Goal: Task Accomplishment & Management: Use online tool/utility

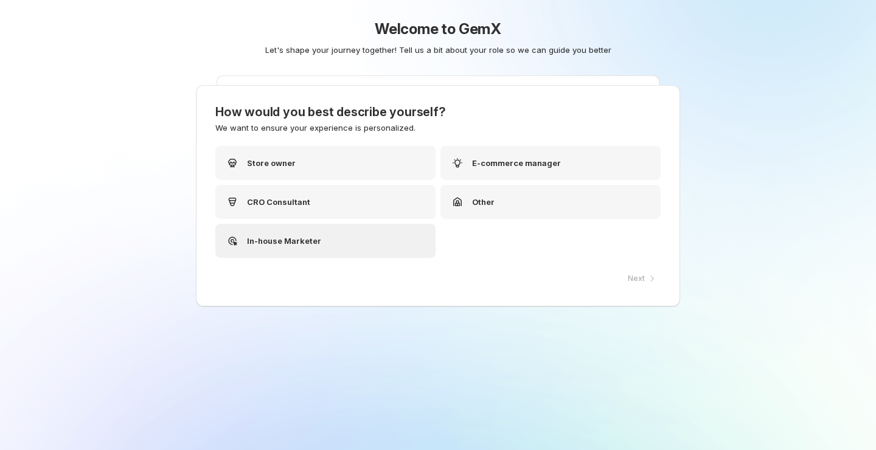
click at [359, 241] on div "In-house Marketer" at bounding box center [325, 241] width 220 height 34
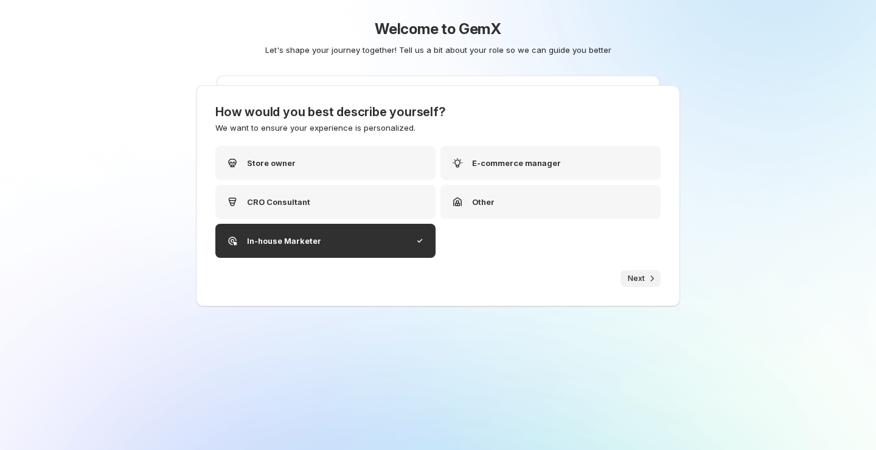
click at [637, 283] on span "Next" at bounding box center [636, 279] width 17 height 10
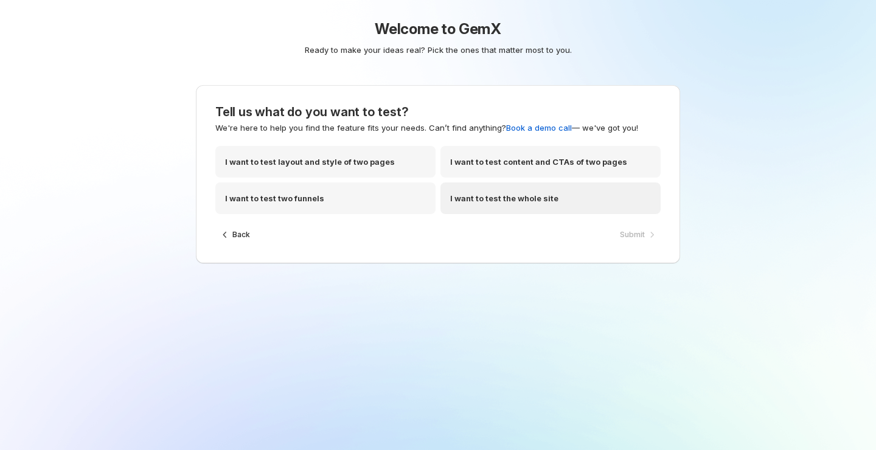
click at [527, 195] on p "I want to test the whole site" at bounding box center [504, 198] width 108 height 12
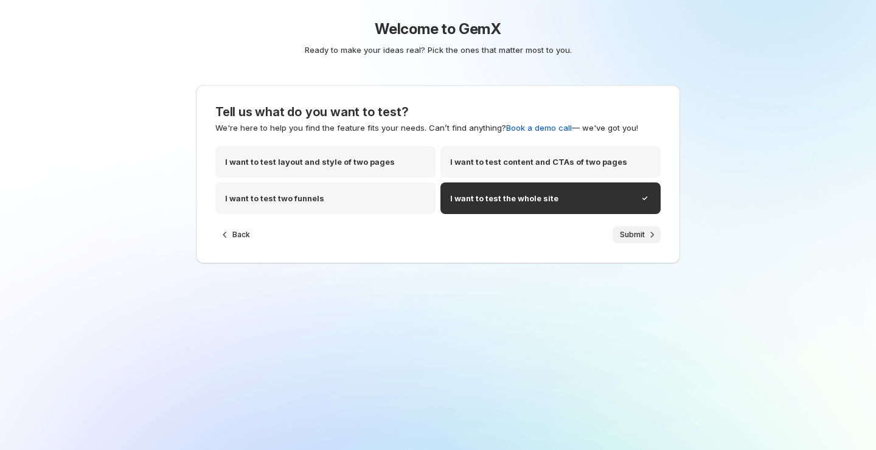
click at [628, 241] on button "Submit" at bounding box center [636, 234] width 48 height 17
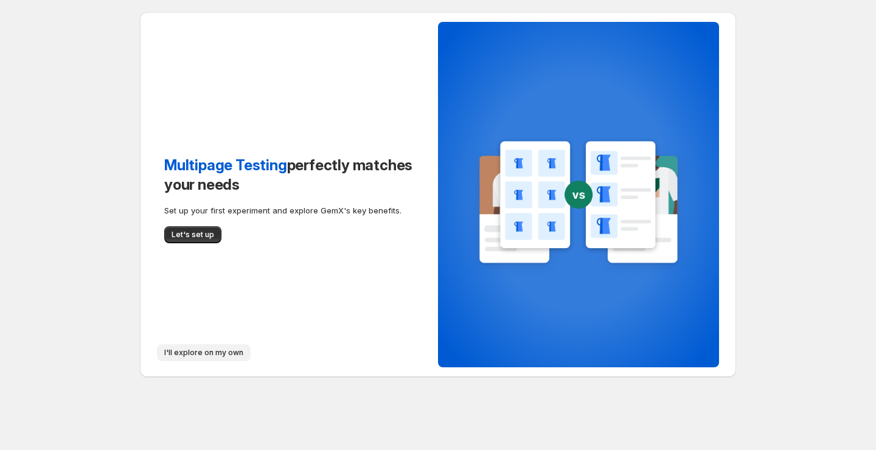
click at [212, 354] on span "I'll explore on my own" at bounding box center [203, 353] width 79 height 10
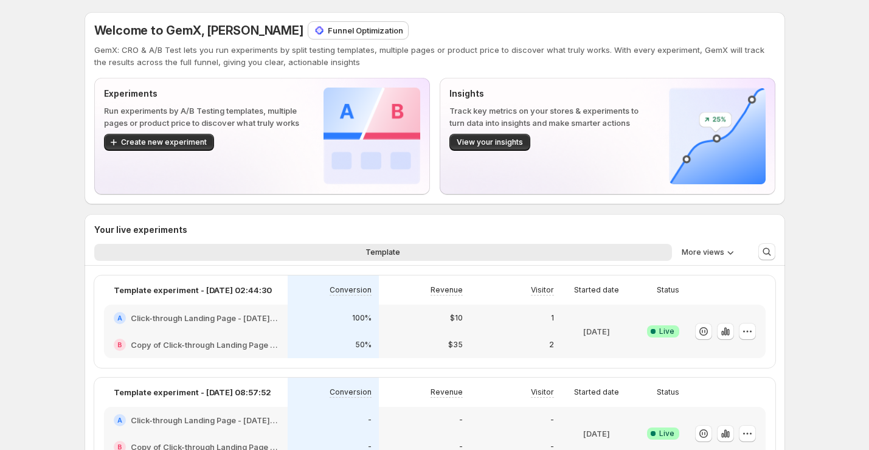
click at [341, 33] on p "Funnel Optimization" at bounding box center [365, 30] width 75 height 12
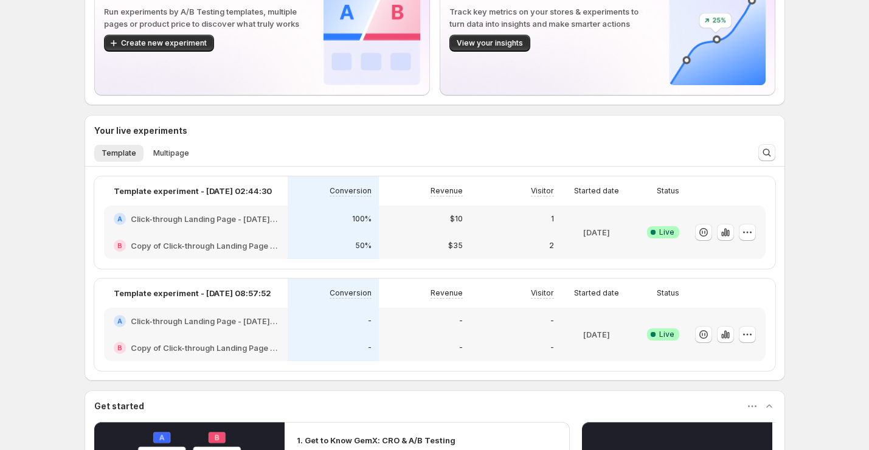
scroll to position [95, 0]
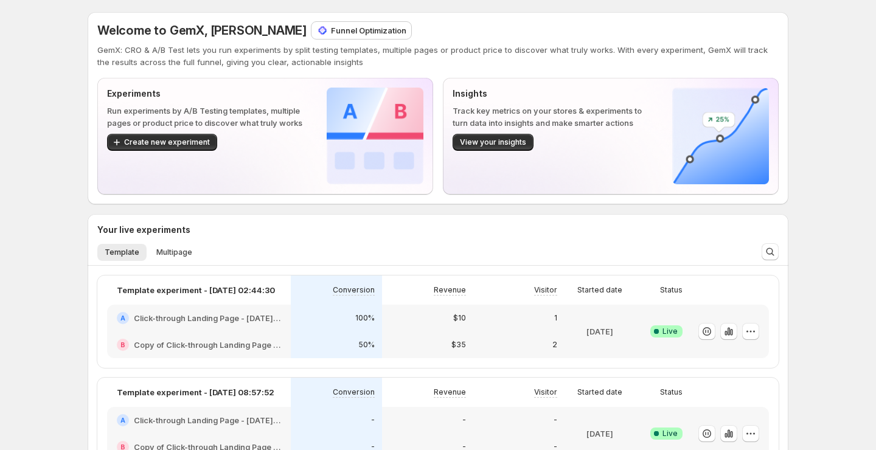
click at [331, 26] on p "Funnel Optimization" at bounding box center [368, 30] width 75 height 12
